Goal: Task Accomplishment & Management: Manage account settings

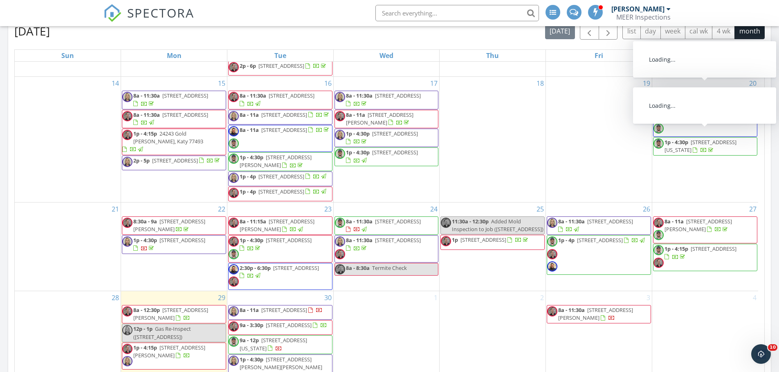
scroll to position [269, 0]
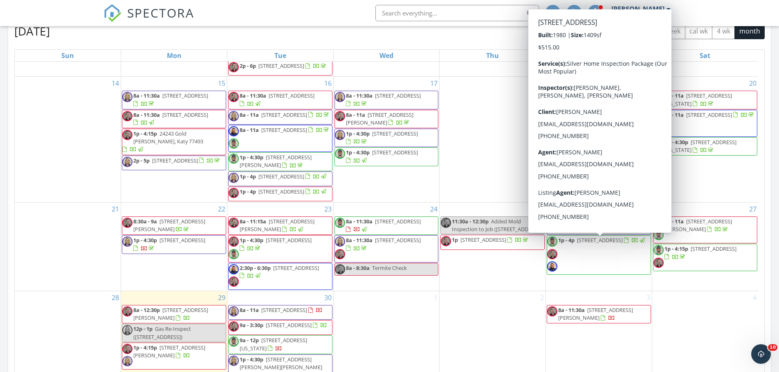
click at [571, 260] on span "1p - 4p 2519 Fredericksburg Dr, League City 77573" at bounding box center [596, 255] width 99 height 37
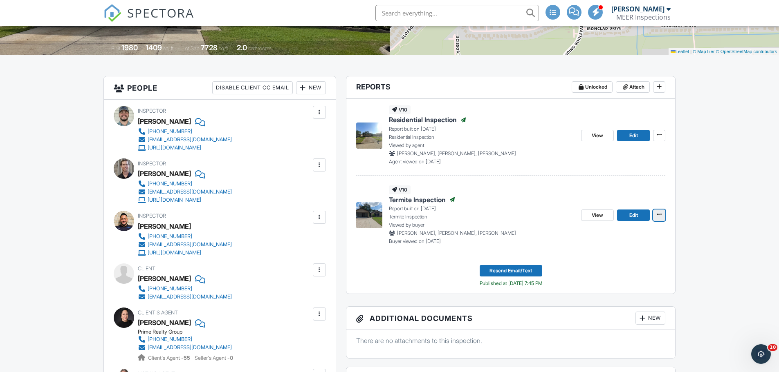
click at [657, 216] on icon at bounding box center [658, 215] width 5 height 6
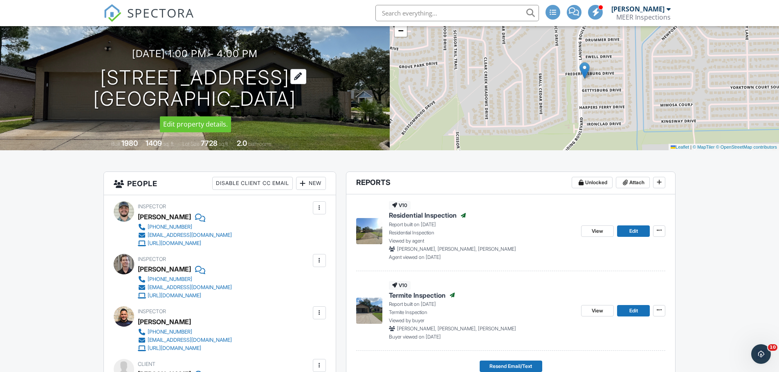
scroll to position [82, 0]
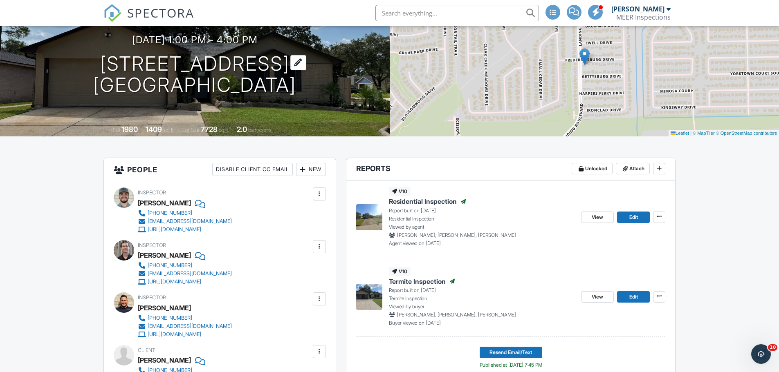
click at [143, 60] on h1 "2519 Fredericksburg Dr League City, TX 77573" at bounding box center [194, 74] width 203 height 43
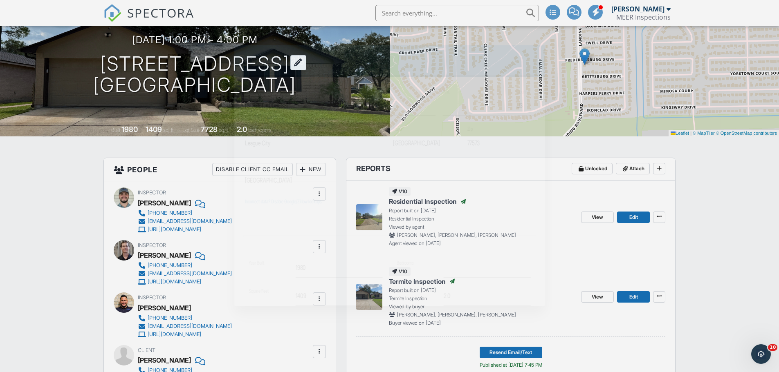
click at [143, 60] on div at bounding box center [389, 192] width 779 height 466
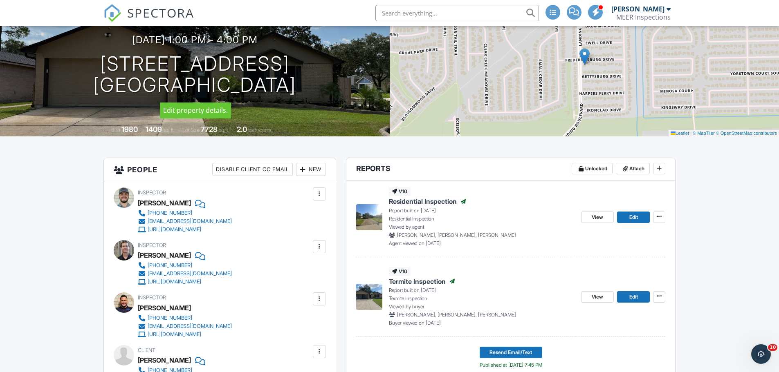
drag, startPoint x: 58, startPoint y: 60, endPoint x: 324, endPoint y: 87, distance: 266.7
click at [324, 87] on div "09/26/2025 1:00 pm - 4:00 pm 2519 Fredericksburg Dr League City, TX 77573" at bounding box center [195, 65] width 390 height 62
copy h1 "2519 Fredericksburg Dr League City, TX 77573"
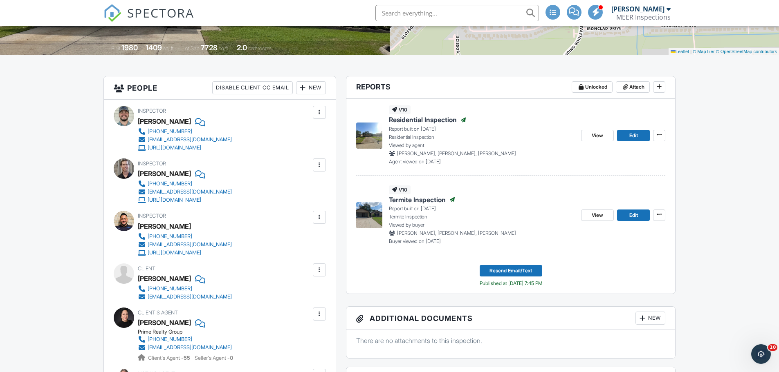
scroll to position [204, 0]
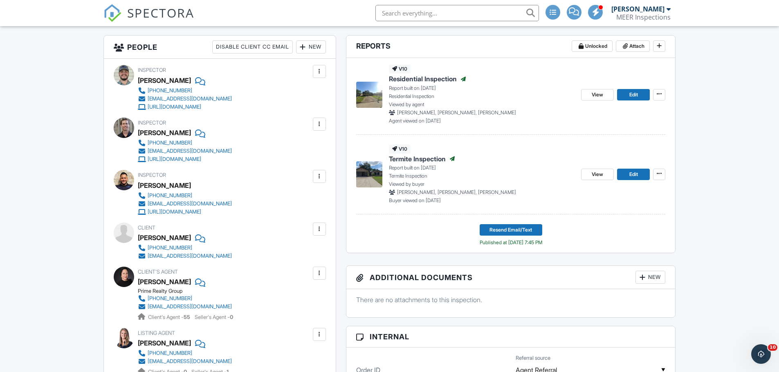
click at [318, 275] on div at bounding box center [319, 273] width 8 height 8
click at [304, 291] on li "Edit" at bounding box center [300, 298] width 42 height 20
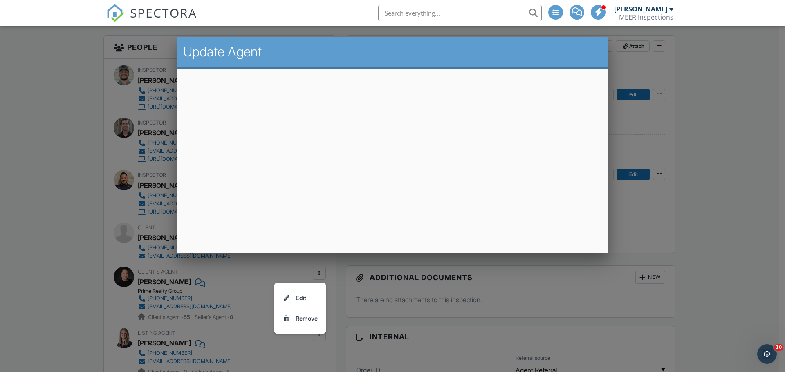
click at [731, 84] on div at bounding box center [392, 192] width 785 height 466
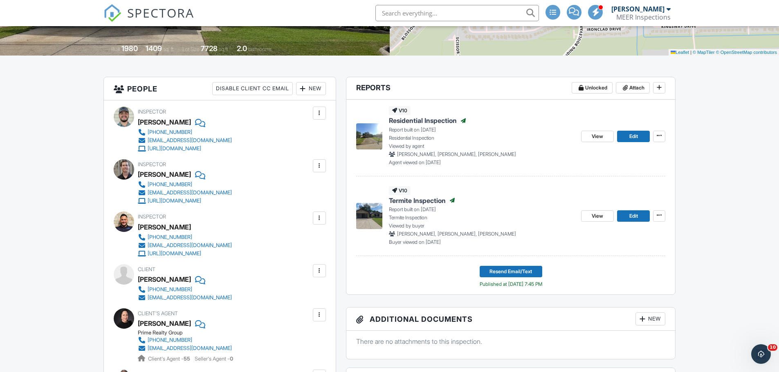
scroll to position [163, 0]
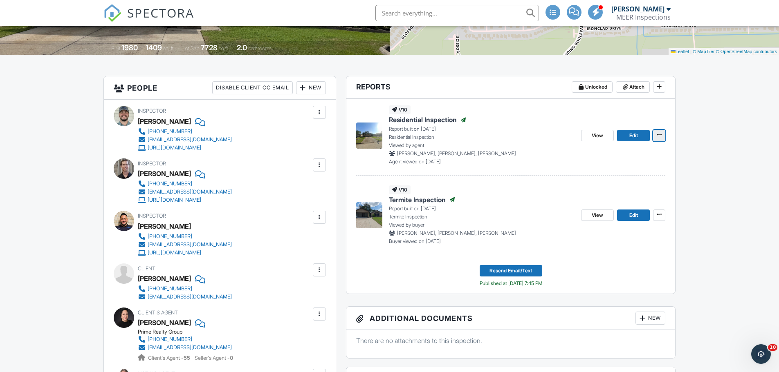
click at [664, 133] on button at bounding box center [659, 135] width 12 height 11
click at [595, 134] on span "View" at bounding box center [596, 136] width 11 height 8
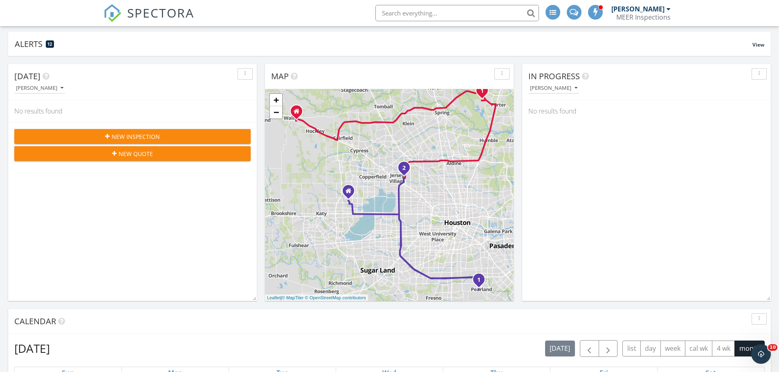
scroll to position [41, 0]
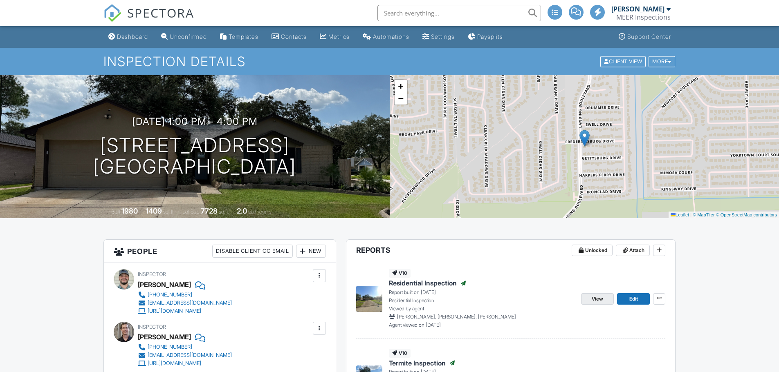
scroll to position [162, 0]
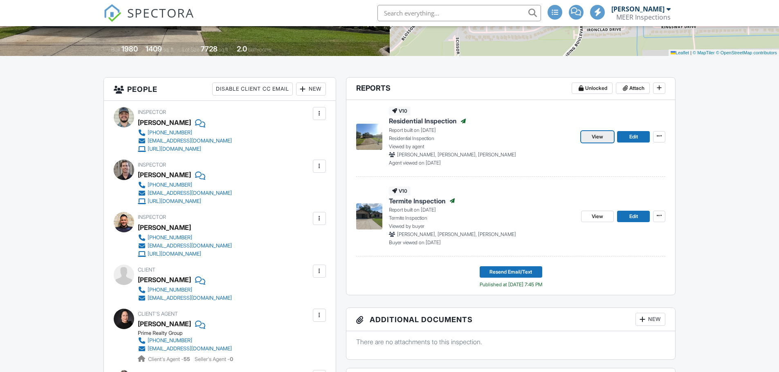
click at [596, 136] on span "View" at bounding box center [596, 137] width 11 height 8
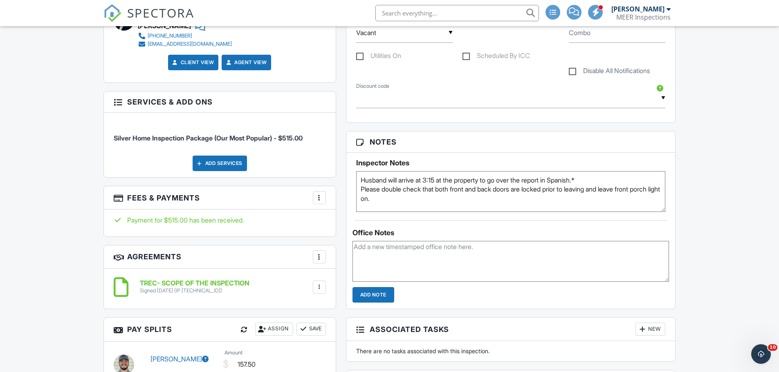
scroll to position [572, 0]
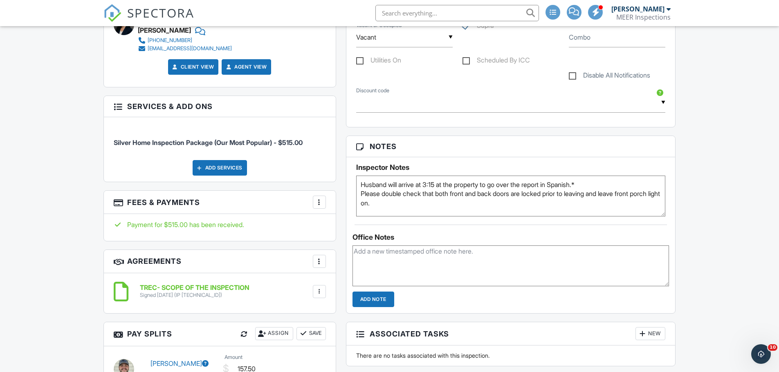
click at [204, 165] on div "Add Services" at bounding box center [220, 168] width 54 height 16
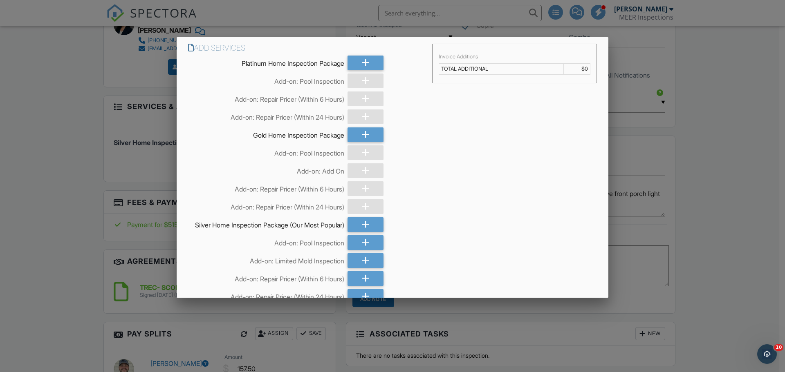
click at [367, 205] on div at bounding box center [365, 206] width 36 height 15
click at [13, 136] on div at bounding box center [392, 192] width 785 height 466
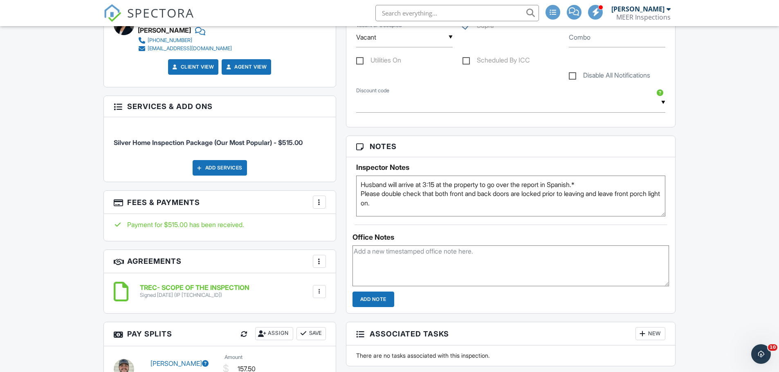
click at [206, 168] on div "Add Services" at bounding box center [220, 168] width 54 height 16
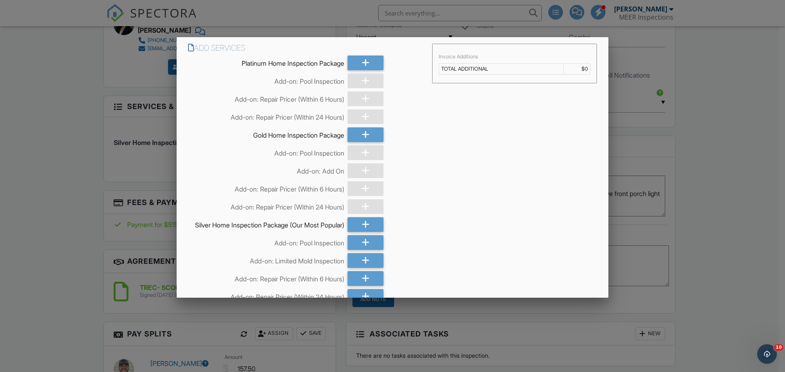
click at [256, 191] on div "Add-on: Repair Pricer (Within 6 Hours)" at bounding box center [266, 187] width 156 height 12
click at [246, 210] on div "Add-on: Repair Pricer (Within 24 Hours)" at bounding box center [266, 205] width 156 height 12
click at [108, 185] on div at bounding box center [392, 192] width 785 height 466
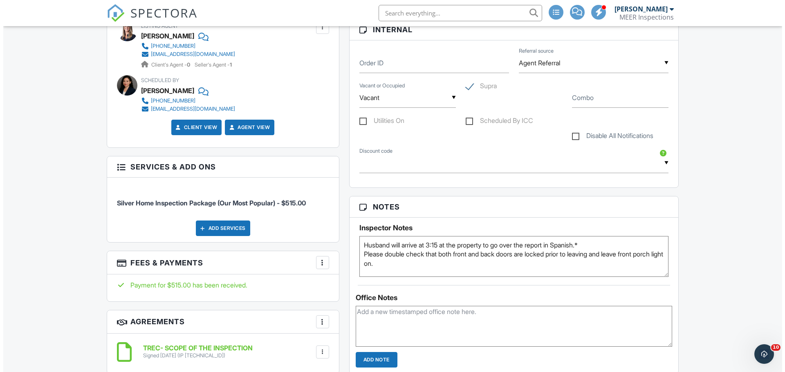
scroll to position [531, 0]
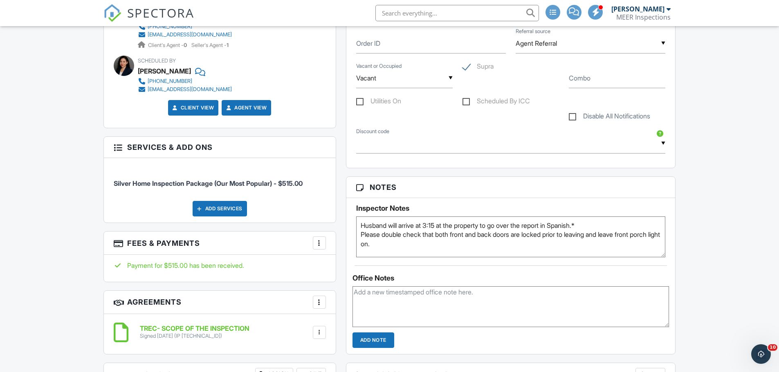
click at [213, 214] on div "Add Services" at bounding box center [220, 209] width 54 height 16
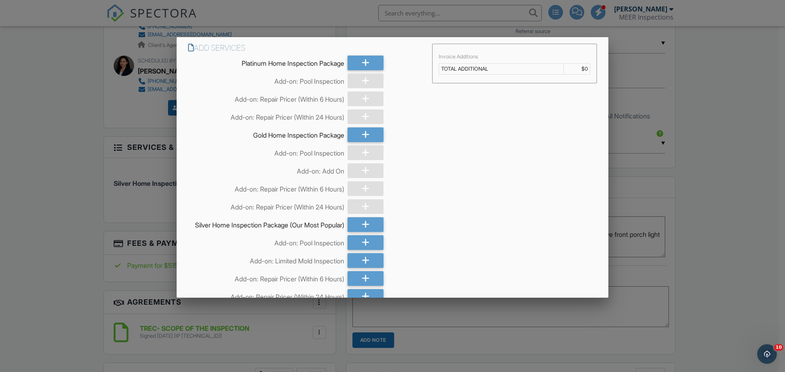
click at [283, 102] on div "Add-on: Repair Pricer (Within 6 Hours)" at bounding box center [266, 98] width 156 height 12
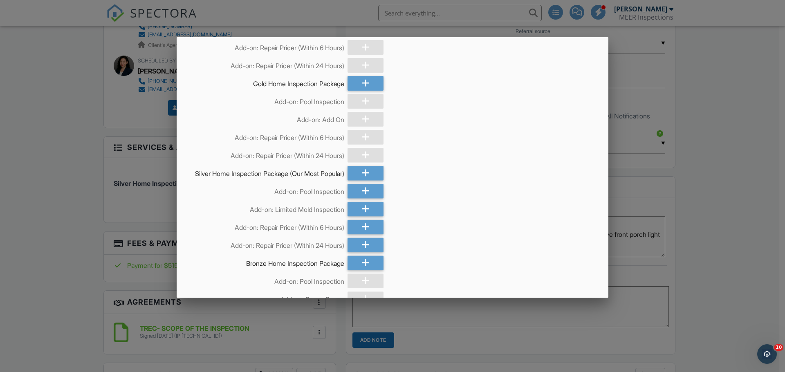
scroll to position [82, 0]
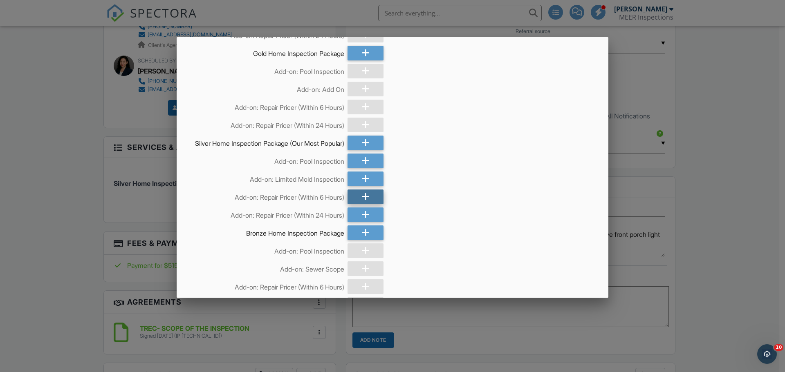
click at [362, 201] on icon at bounding box center [366, 197] width 8 height 15
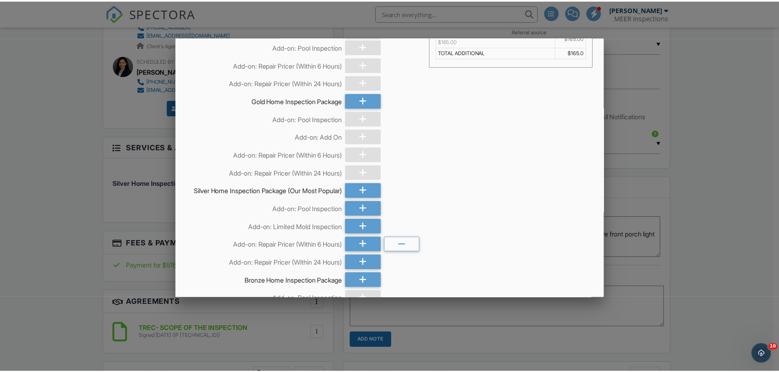
scroll to position [0, 0]
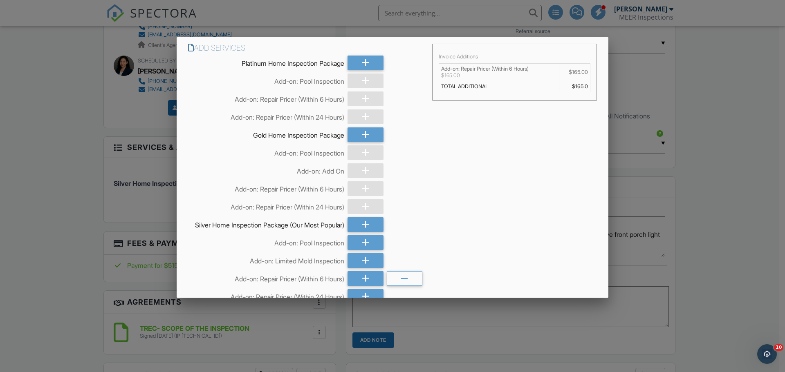
click at [672, 148] on div at bounding box center [392, 192] width 785 height 466
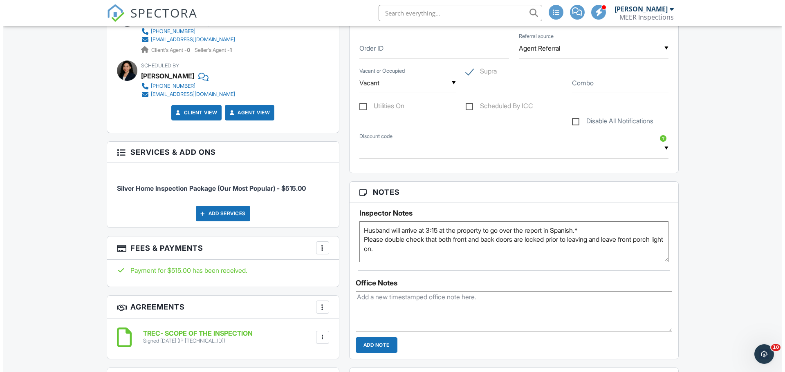
scroll to position [572, 0]
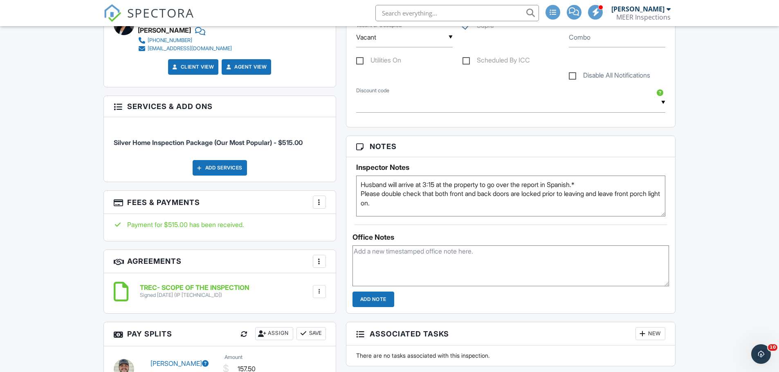
click at [213, 164] on div "Add Services" at bounding box center [220, 168] width 54 height 16
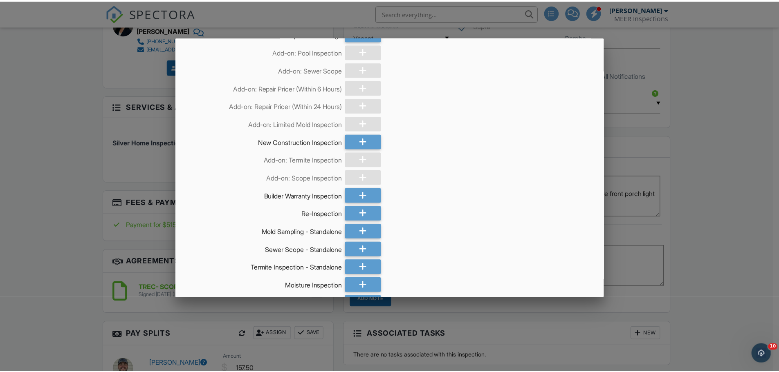
scroll to position [390, 0]
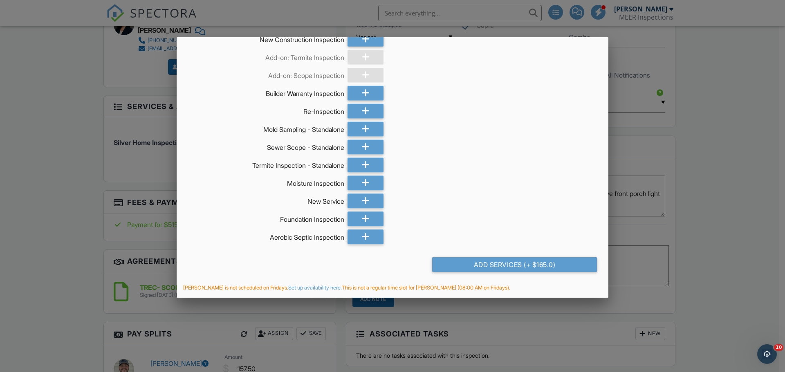
click at [25, 201] on div at bounding box center [392, 192] width 785 height 466
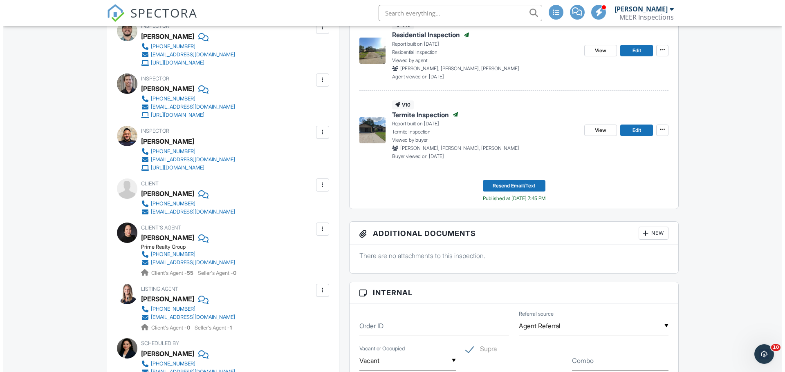
scroll to position [286, 0]
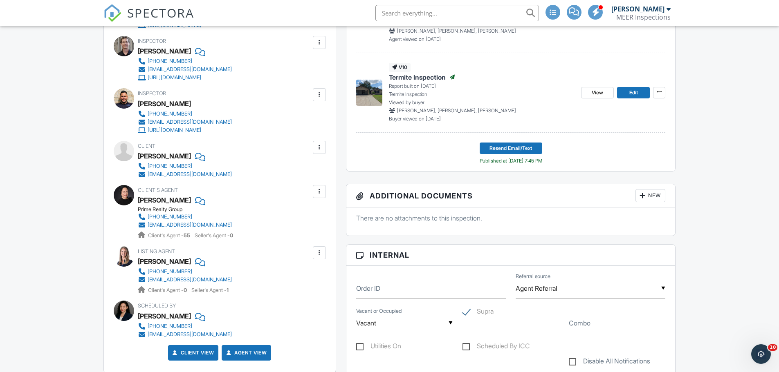
click at [318, 145] on div at bounding box center [319, 147] width 8 height 8
click at [308, 169] on li "Edit" at bounding box center [306, 172] width 30 height 20
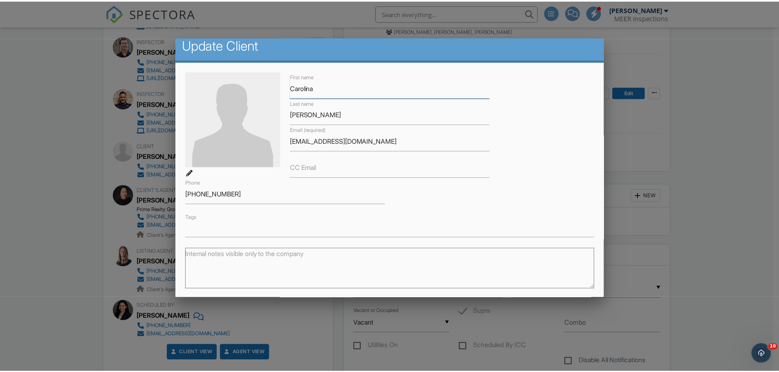
scroll to position [0, 0]
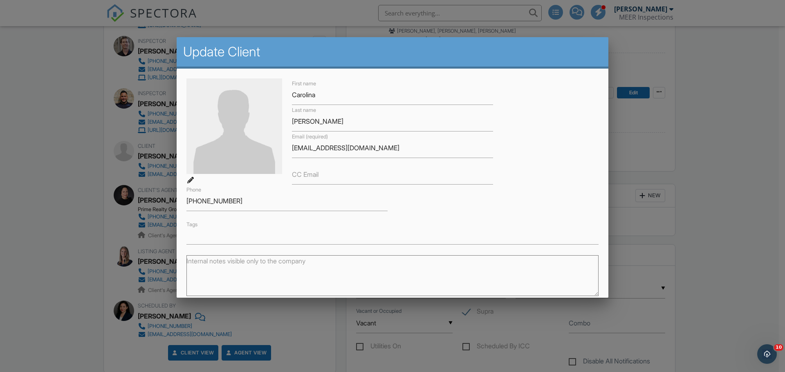
click at [725, 128] on div at bounding box center [392, 192] width 785 height 466
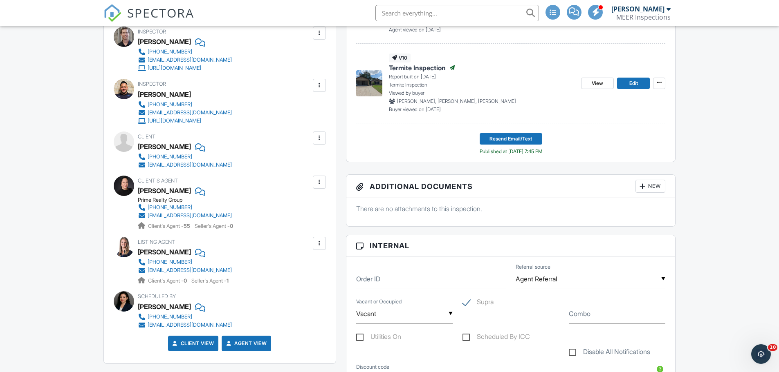
scroll to position [226, 0]
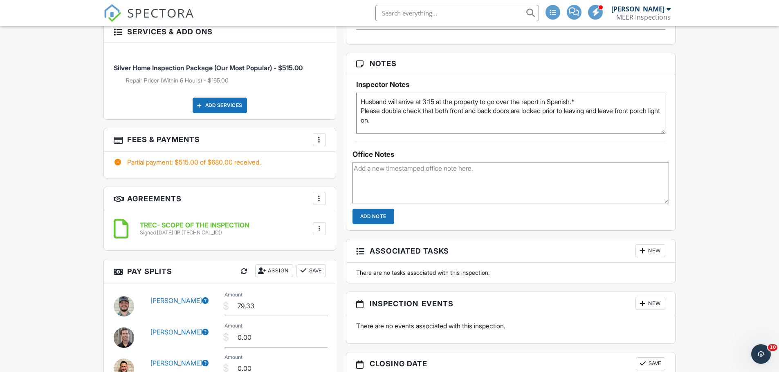
scroll to position [695, 0]
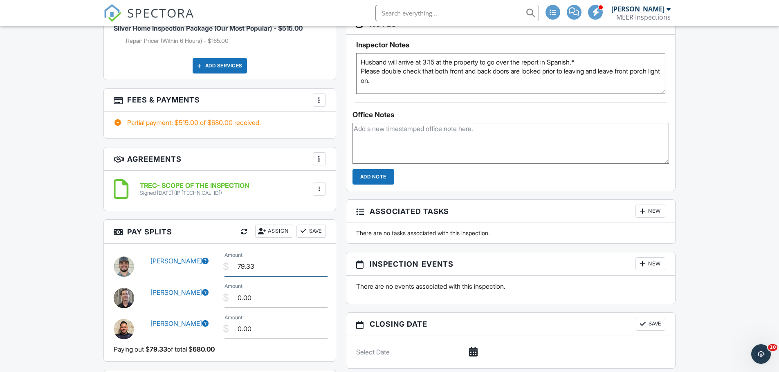
click at [288, 266] on input "79.33" at bounding box center [275, 267] width 103 height 20
type input "157.50"
click at [314, 228] on button "Save" at bounding box center [310, 231] width 29 height 13
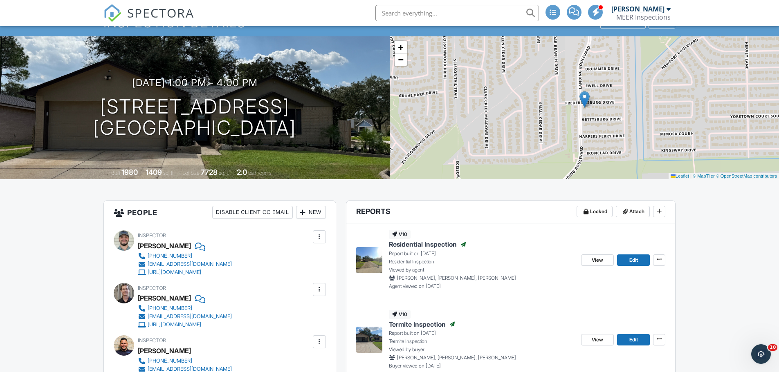
scroll to position [0, 0]
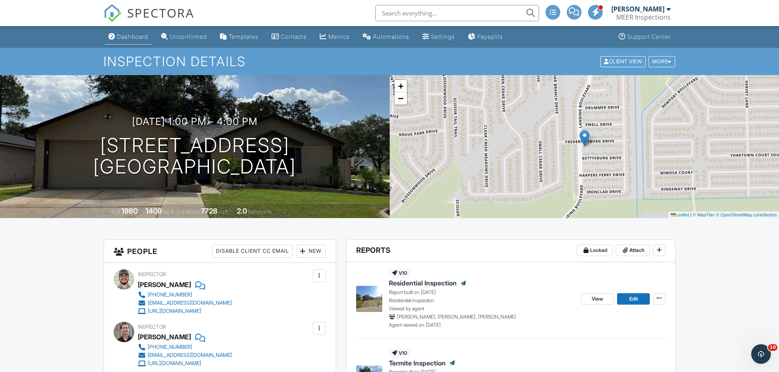
click at [133, 40] on link "Dashboard" at bounding box center [128, 36] width 46 height 15
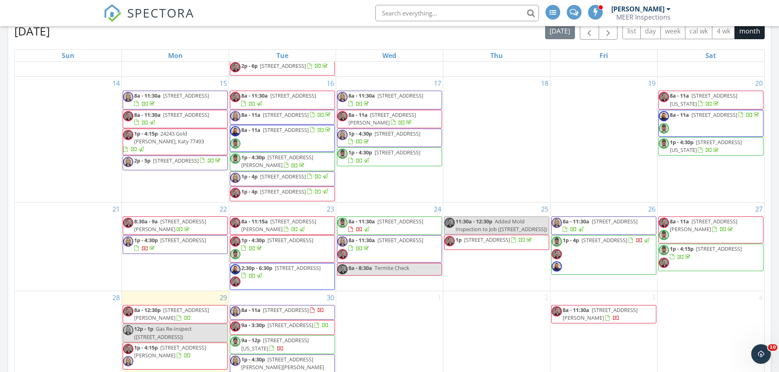
scroll to position [269, 0]
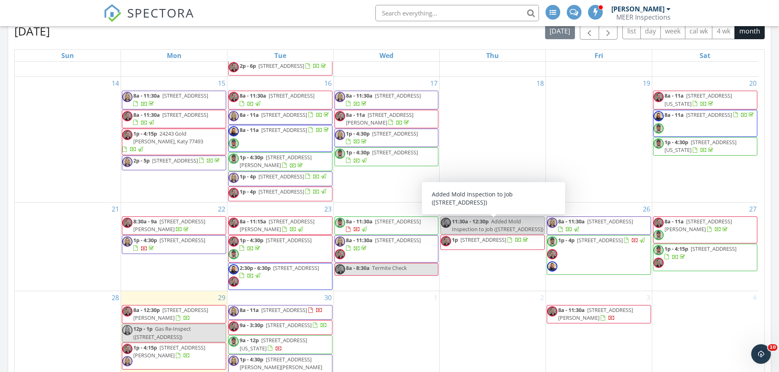
click at [624, 244] on div at bounding box center [626, 240] width 4 height 5
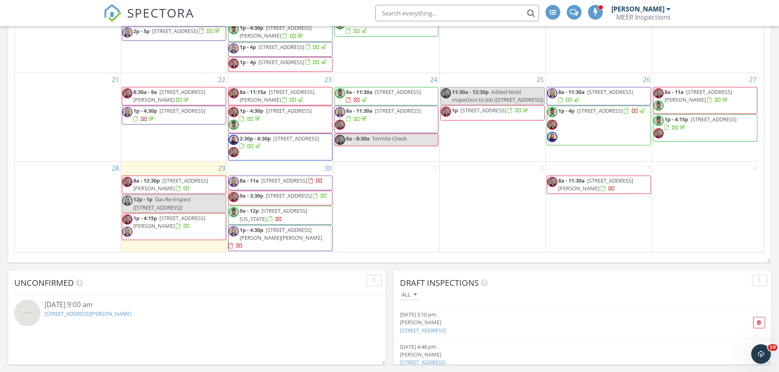
scroll to position [531, 0]
